Goal: Task Accomplishment & Management: Complete application form

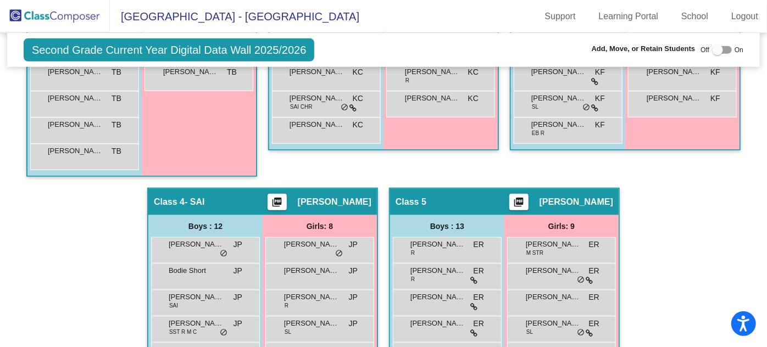
click at [63, 17] on img at bounding box center [55, 16] width 110 height 32
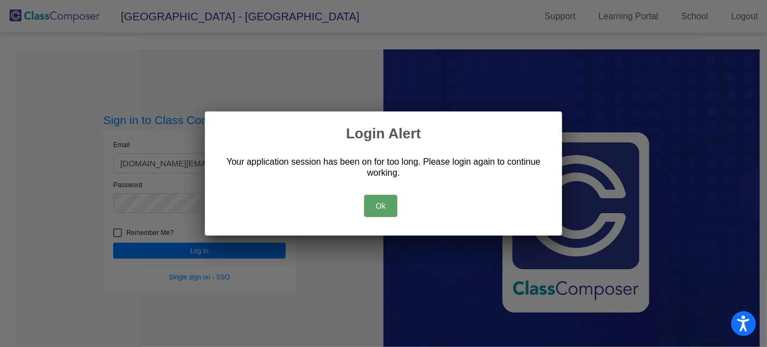
click at [384, 200] on button "Ok" at bounding box center [380, 206] width 33 height 22
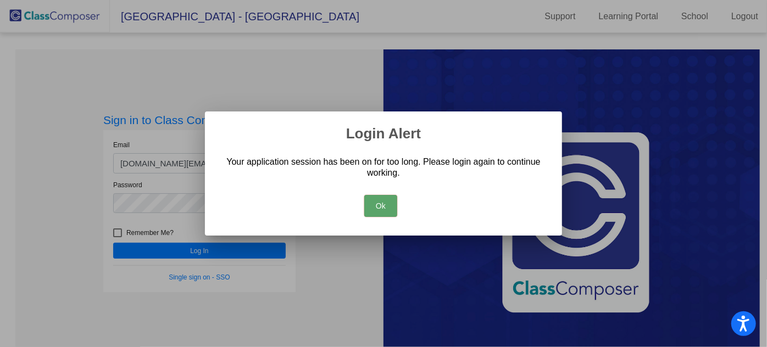
click at [376, 208] on button "Ok" at bounding box center [380, 206] width 33 height 22
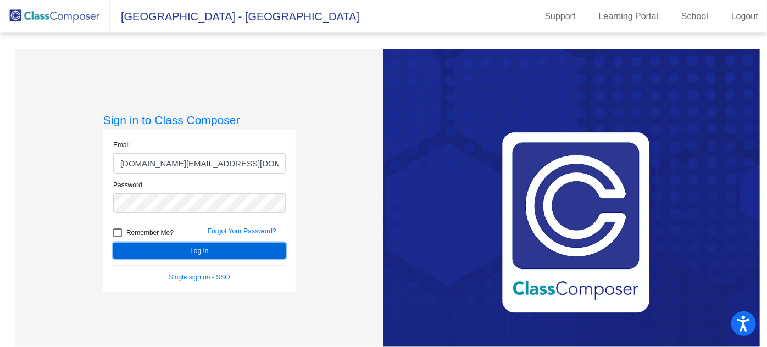
click at [224, 249] on button "Log In" at bounding box center [199, 251] width 172 height 16
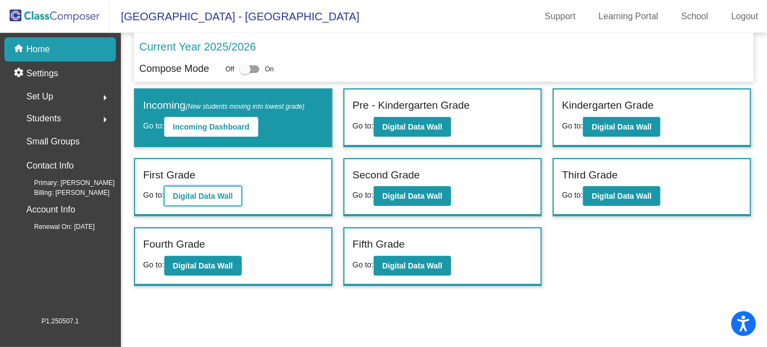
click at [198, 193] on b "Digital Data Wall" at bounding box center [203, 196] width 60 height 9
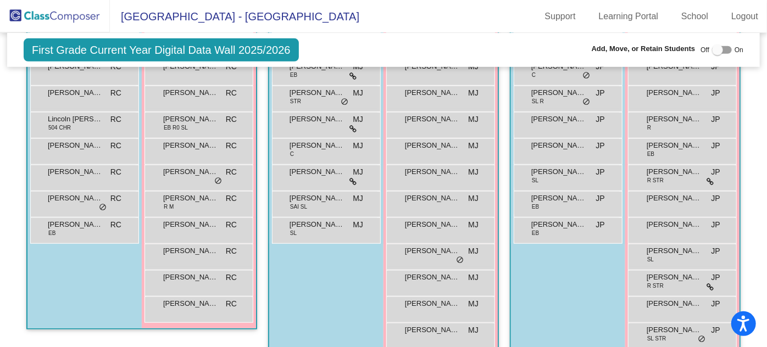
scroll to position [249, 0]
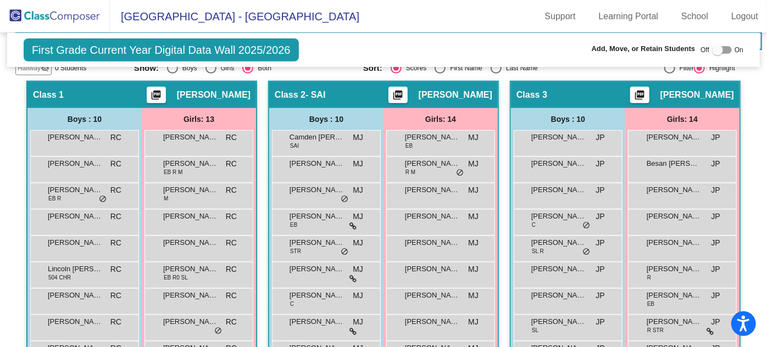
click at [714, 50] on div at bounding box center [717, 49] width 11 height 11
checkbox input "true"
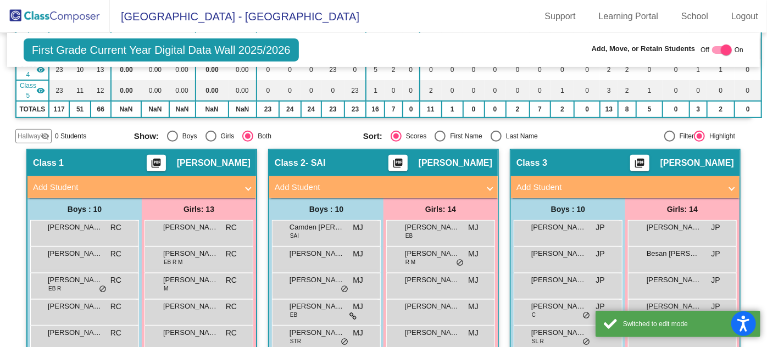
scroll to position [149, 0]
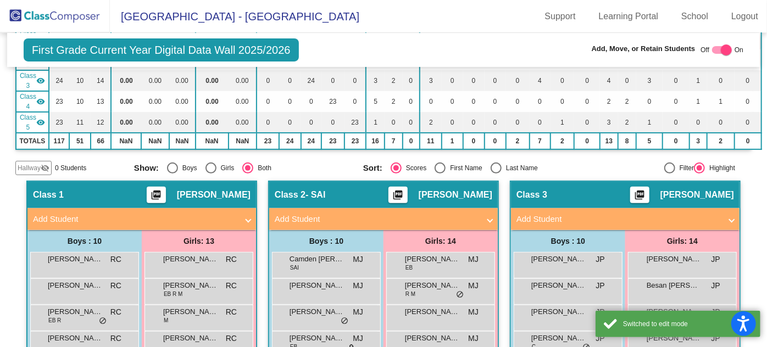
click at [30, 168] on span "Hallway" at bounding box center [29, 168] width 23 height 10
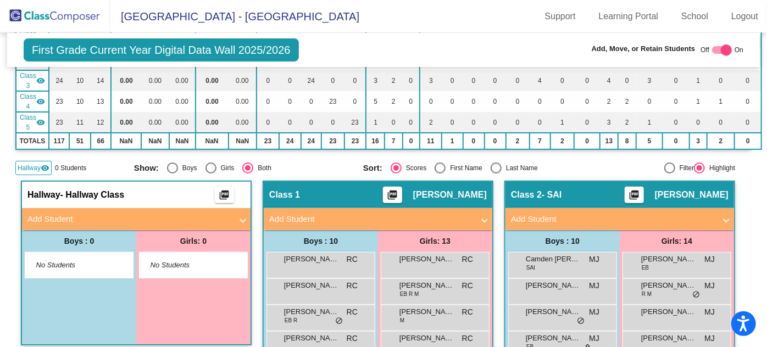
click at [86, 216] on mat-panel-title "Add Student" at bounding box center [129, 219] width 204 height 13
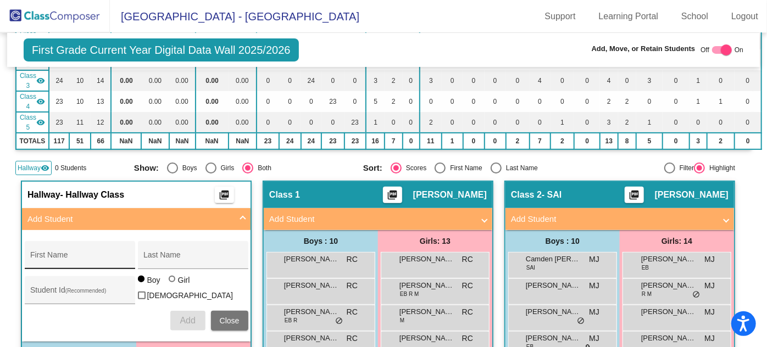
click at [61, 255] on input "First Name" at bounding box center [79, 259] width 99 height 9
type input "[PERSON_NAME]"
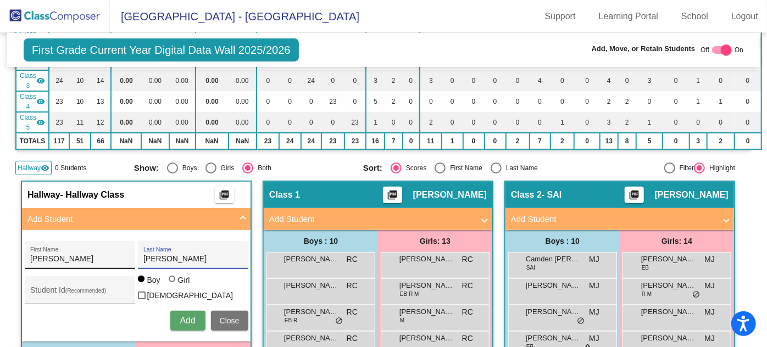
type input "[PERSON_NAME]"
click at [71, 257] on input "[PERSON_NAME]" at bounding box center [79, 259] width 99 height 9
type input "[PERSON_NAME]"
click at [37, 296] on div "Student Id (Recommended)" at bounding box center [79, 293] width 99 height 23
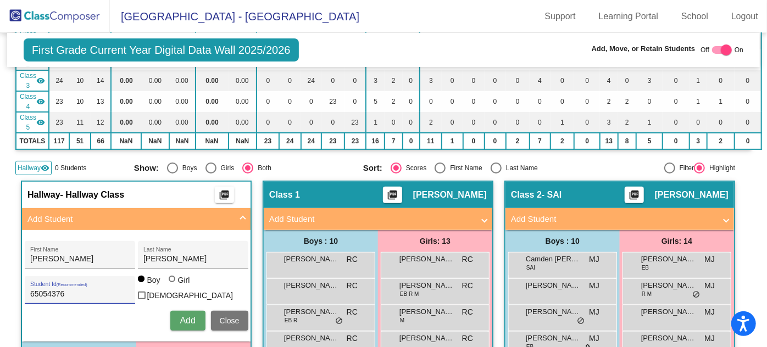
type input "65054376"
click at [190, 316] on span "Add" at bounding box center [187, 320] width 15 height 9
